Goal: Navigation & Orientation: Find specific page/section

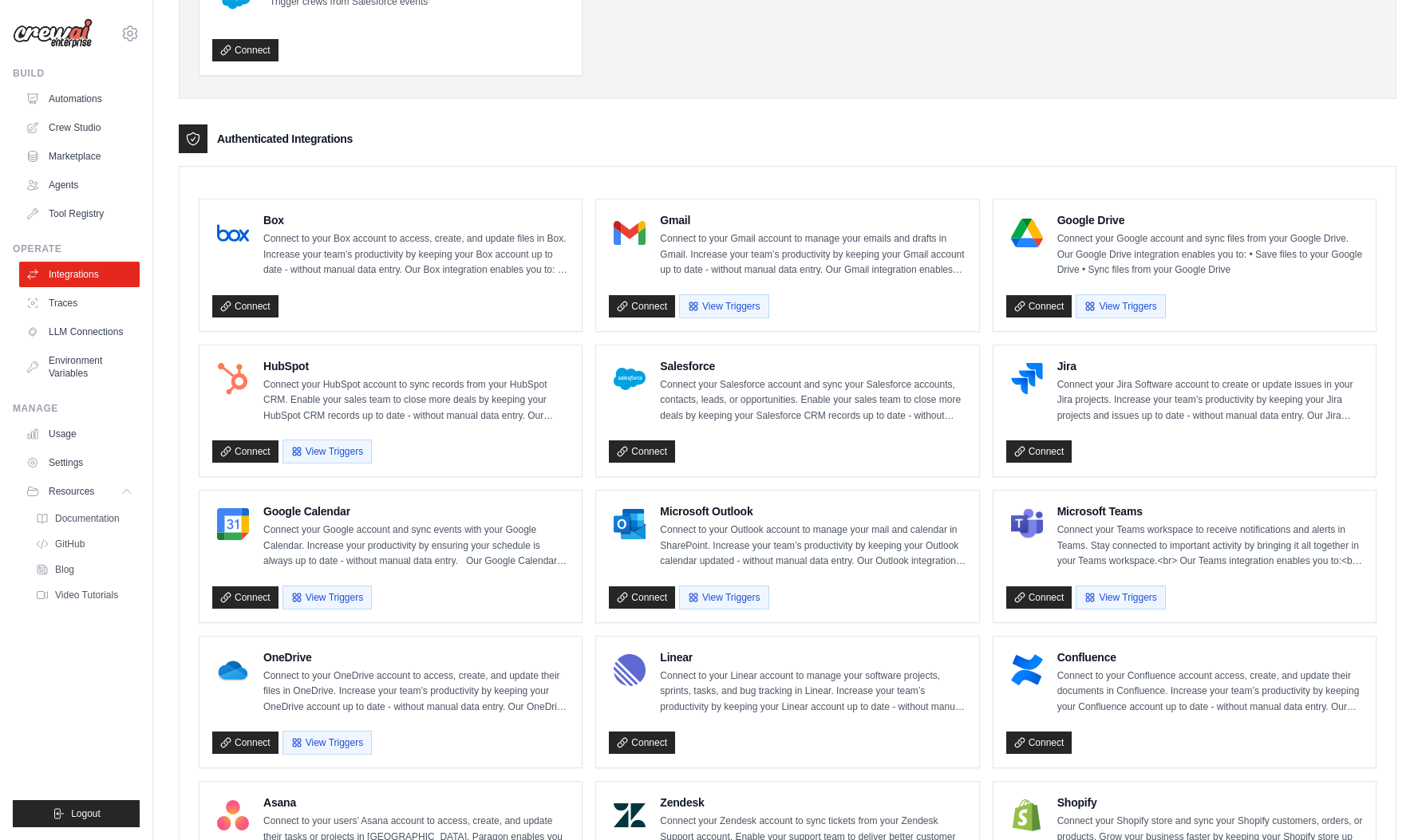
scroll to position [559, 0]
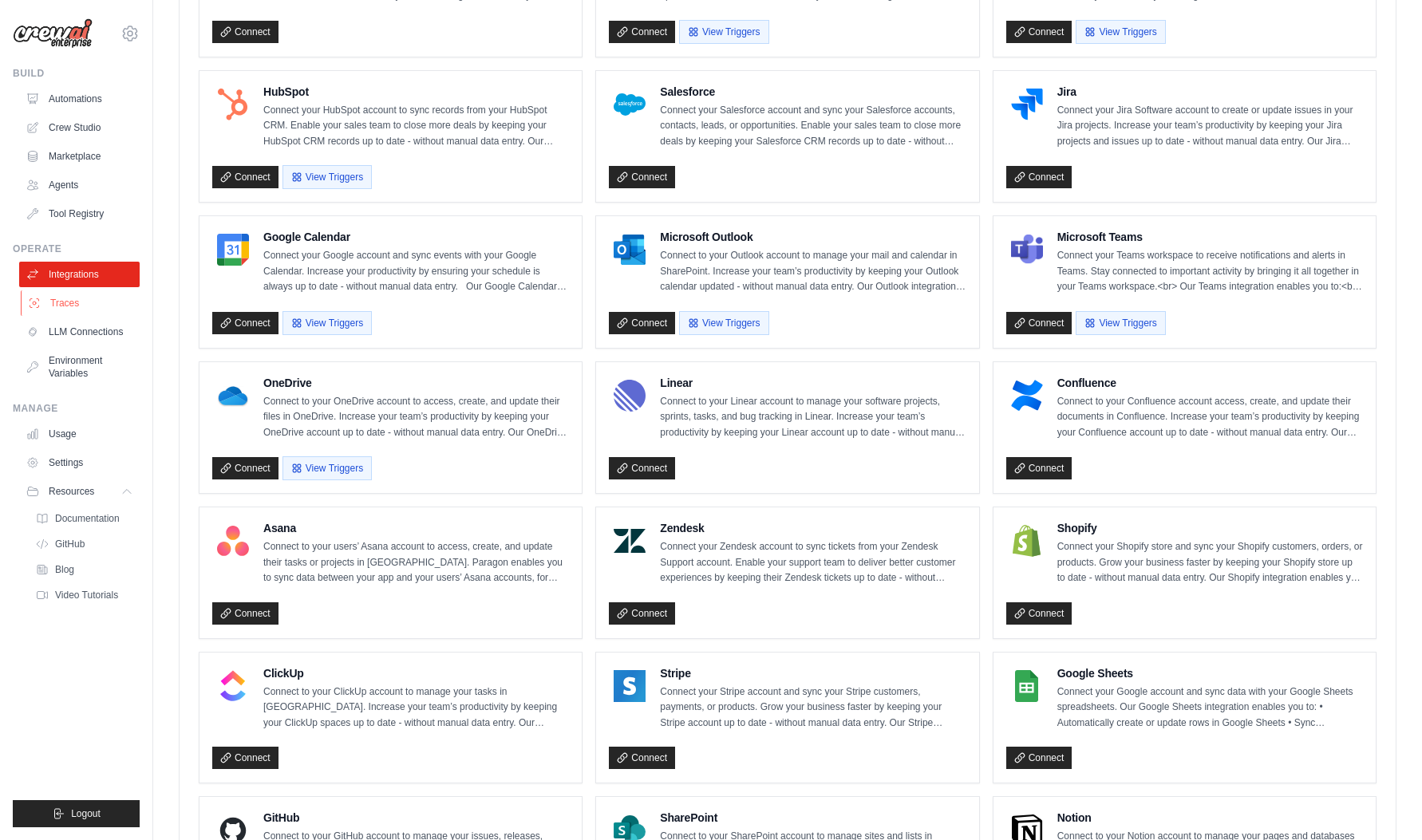
click at [69, 291] on link "Traces" at bounding box center [81, 303] width 120 height 25
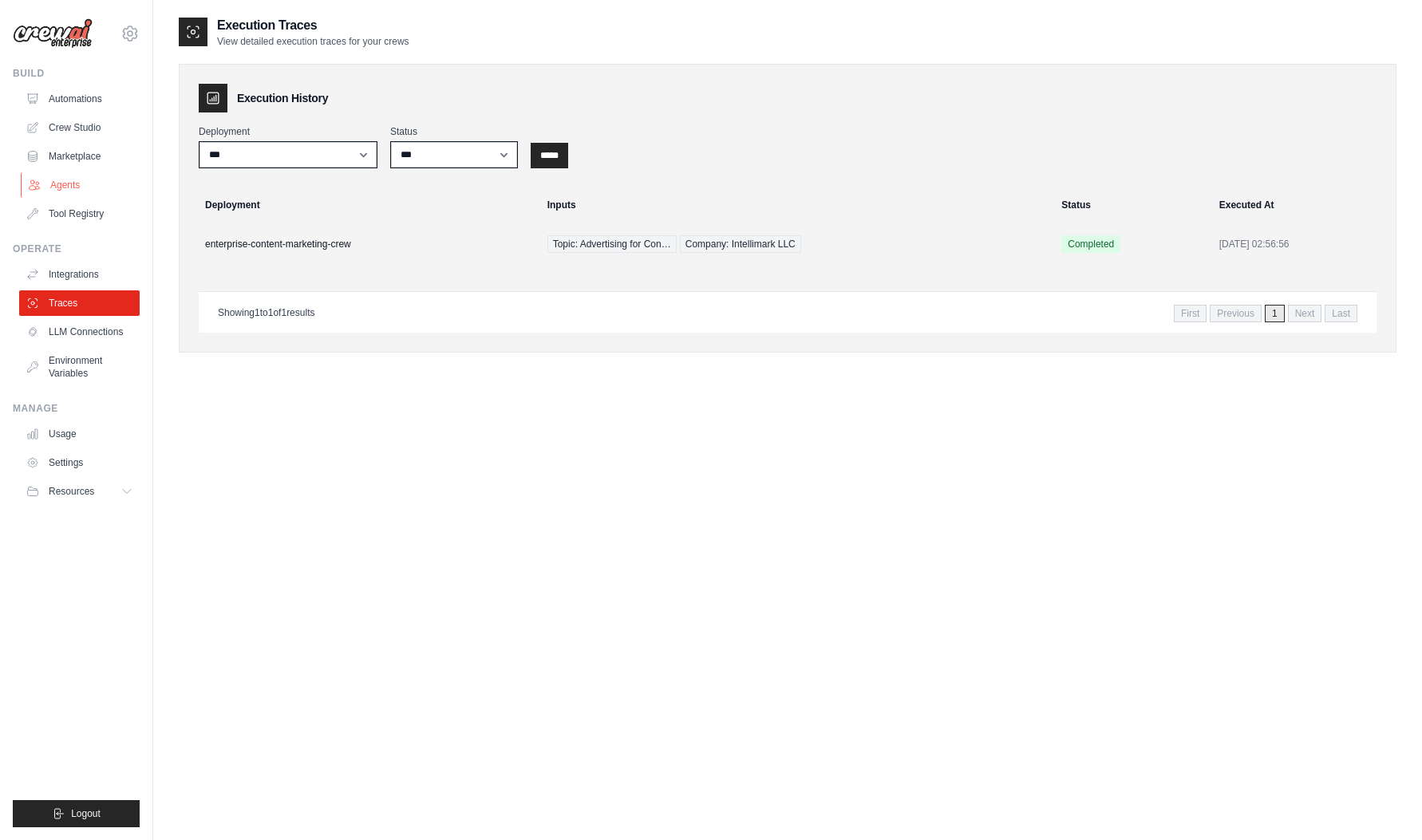
click at [71, 173] on link "Agents" at bounding box center [81, 185] width 120 height 25
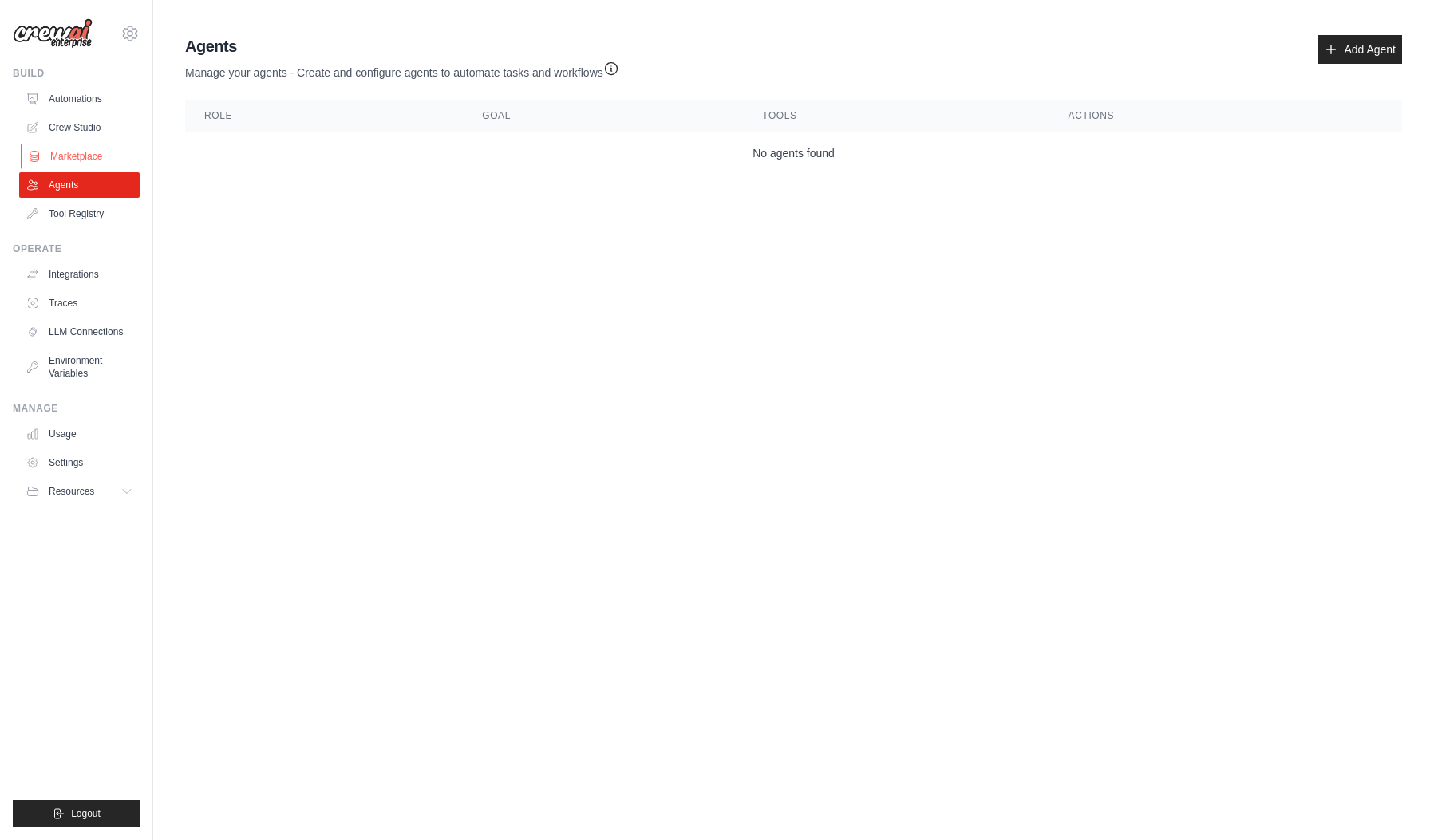
click at [92, 153] on link "Marketplace" at bounding box center [81, 156] width 120 height 25
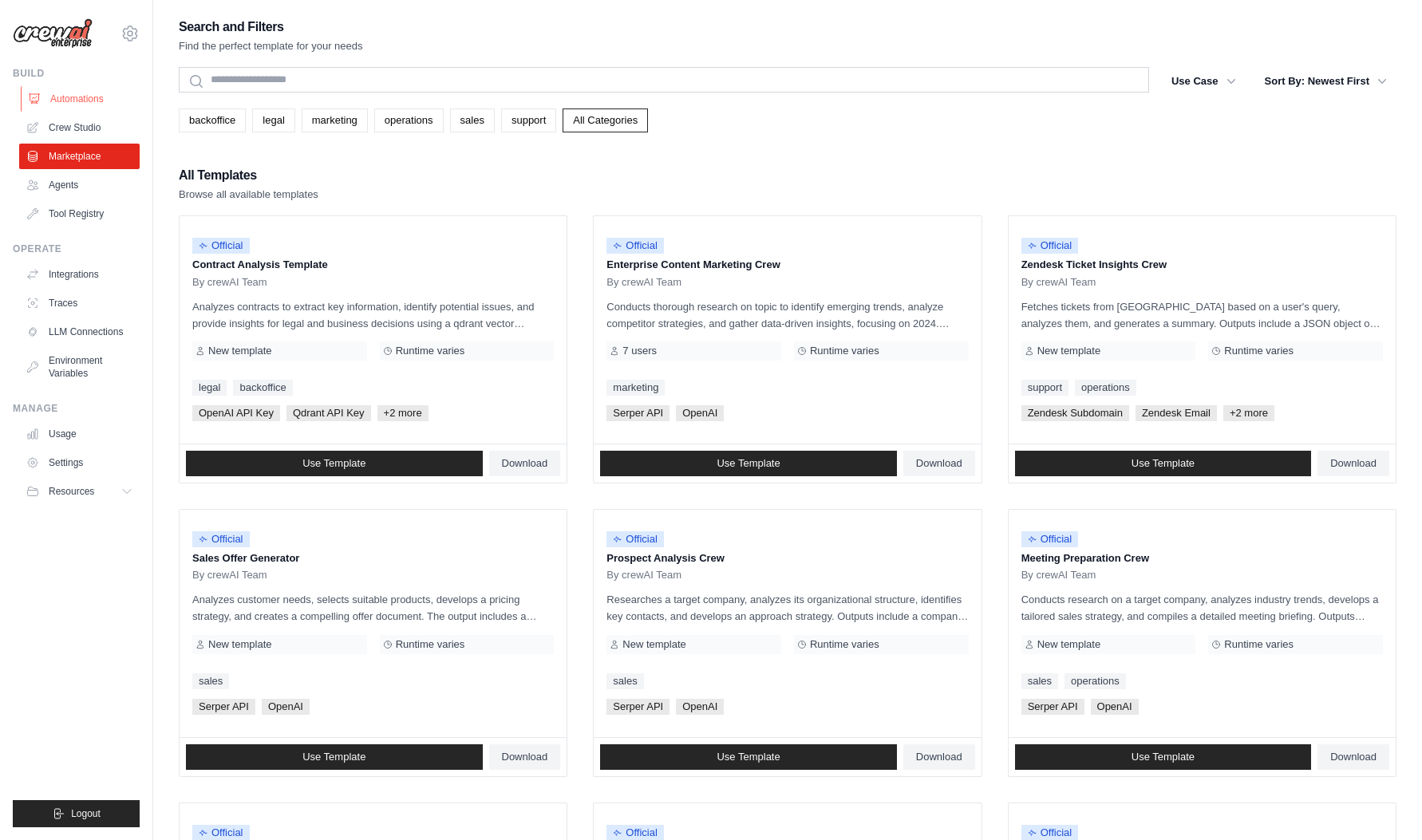
click at [90, 110] on link "Automations" at bounding box center [81, 99] width 120 height 25
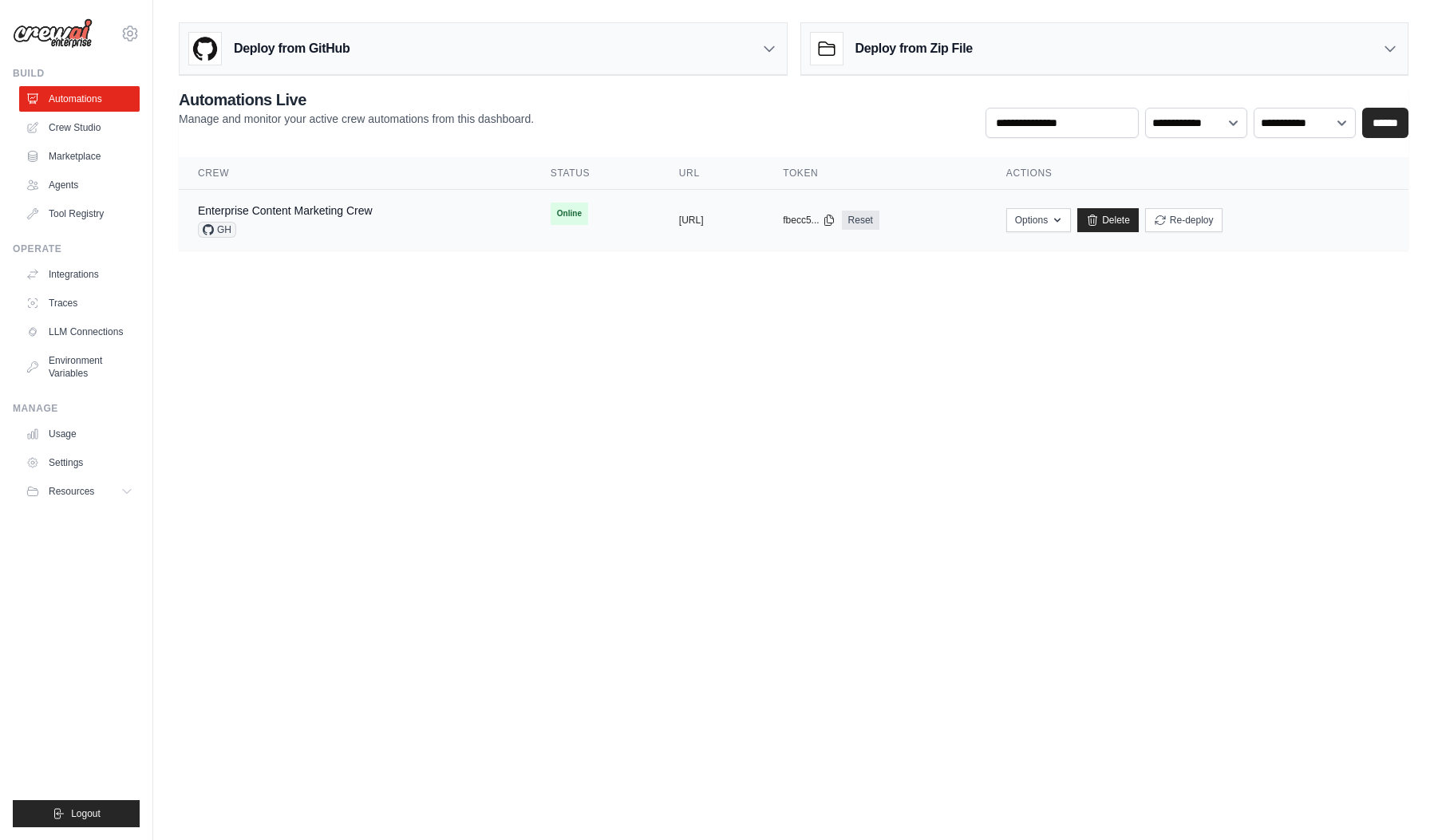
click at [348, 237] on div "GH" at bounding box center [285, 230] width 175 height 16
